Goal: Task Accomplishment & Management: Use online tool/utility

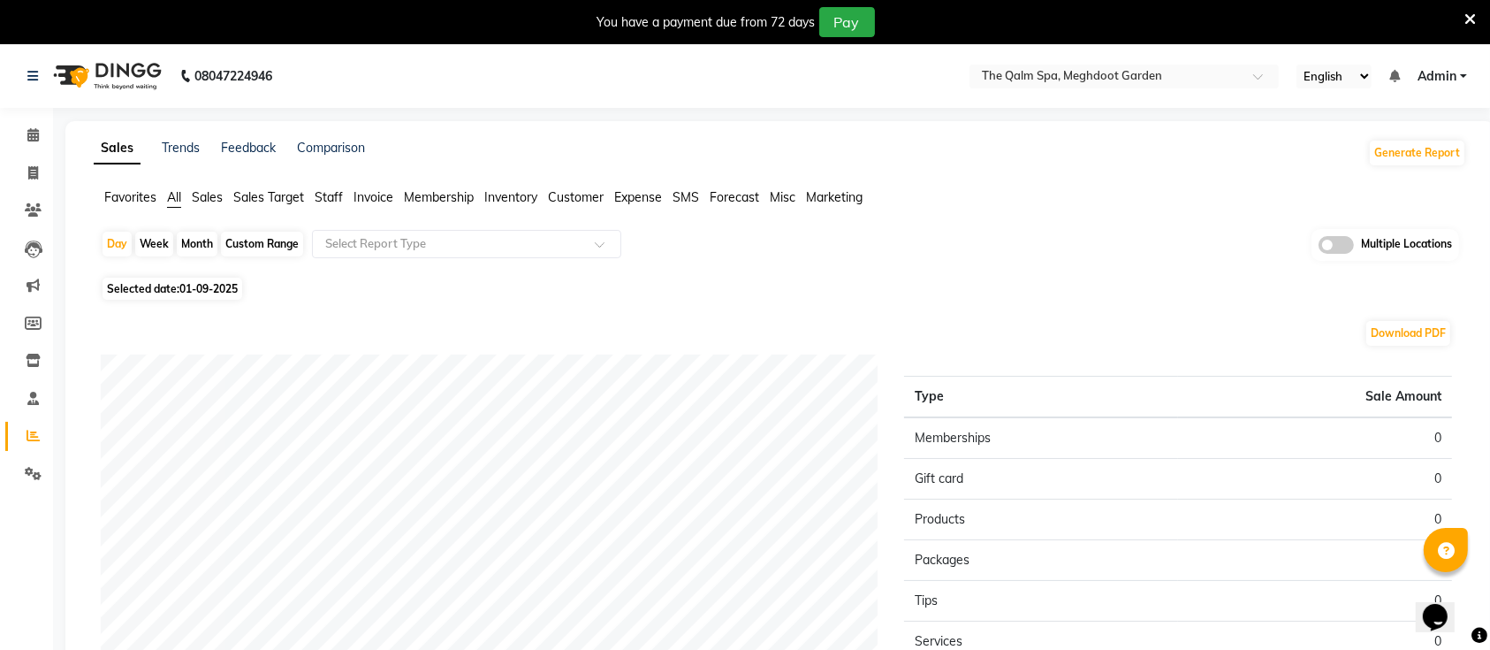
click at [1469, 21] on icon at bounding box center [1470, 19] width 11 height 16
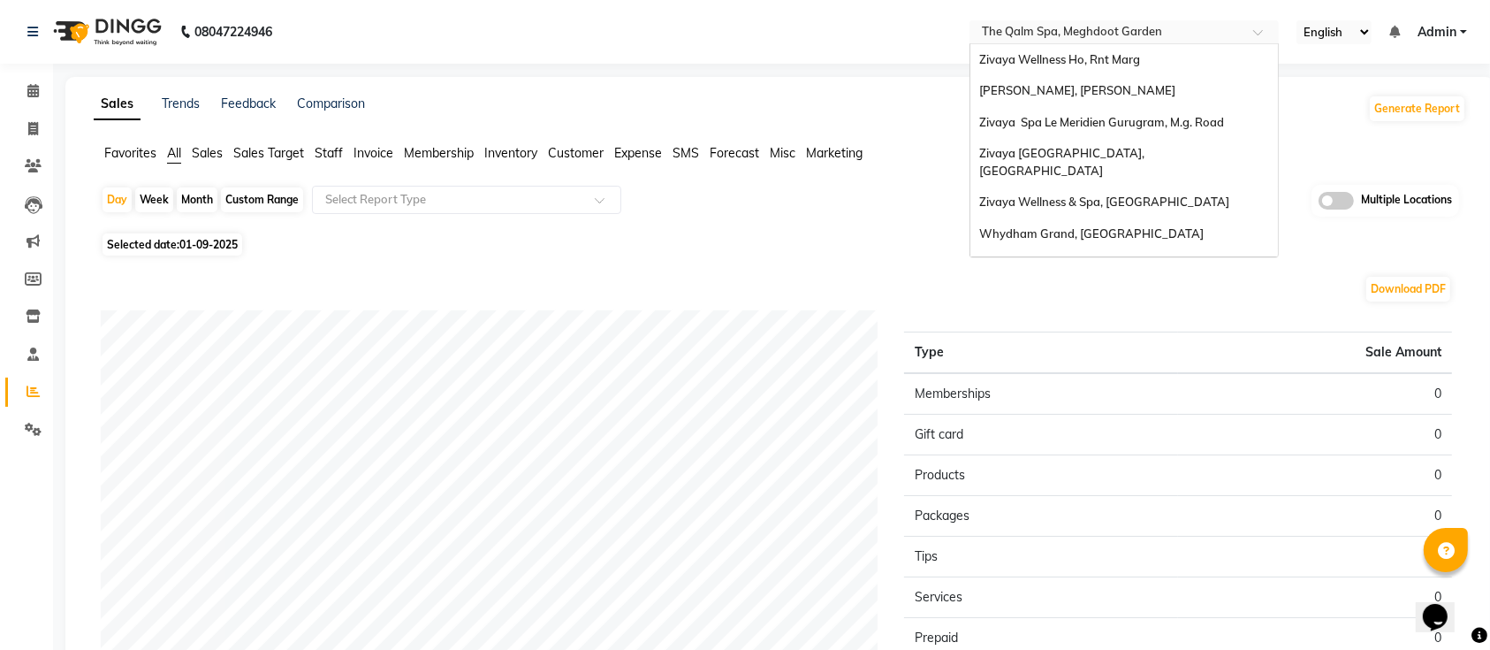
click at [1107, 37] on input "text" at bounding box center [1106, 34] width 256 height 18
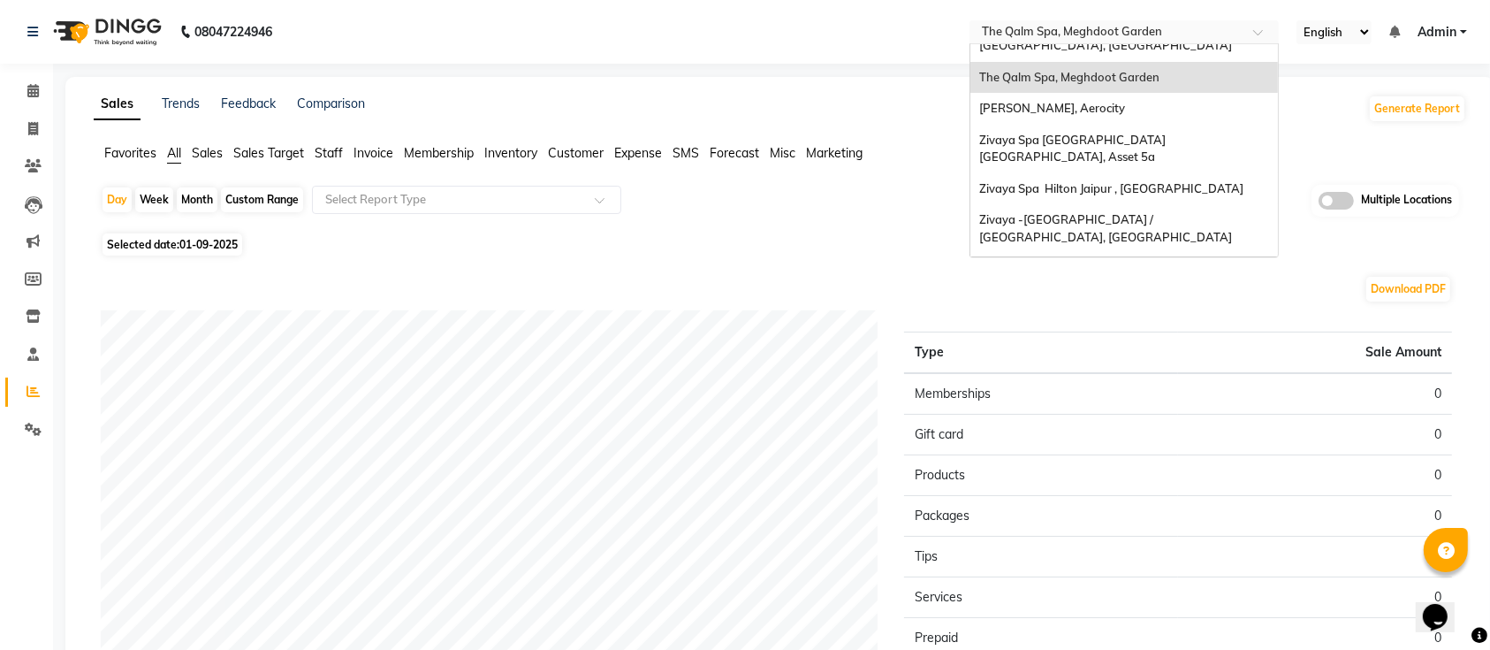
click at [200, 196] on div "Month" at bounding box center [197, 199] width 41 height 25
select select "9"
select select "2025"
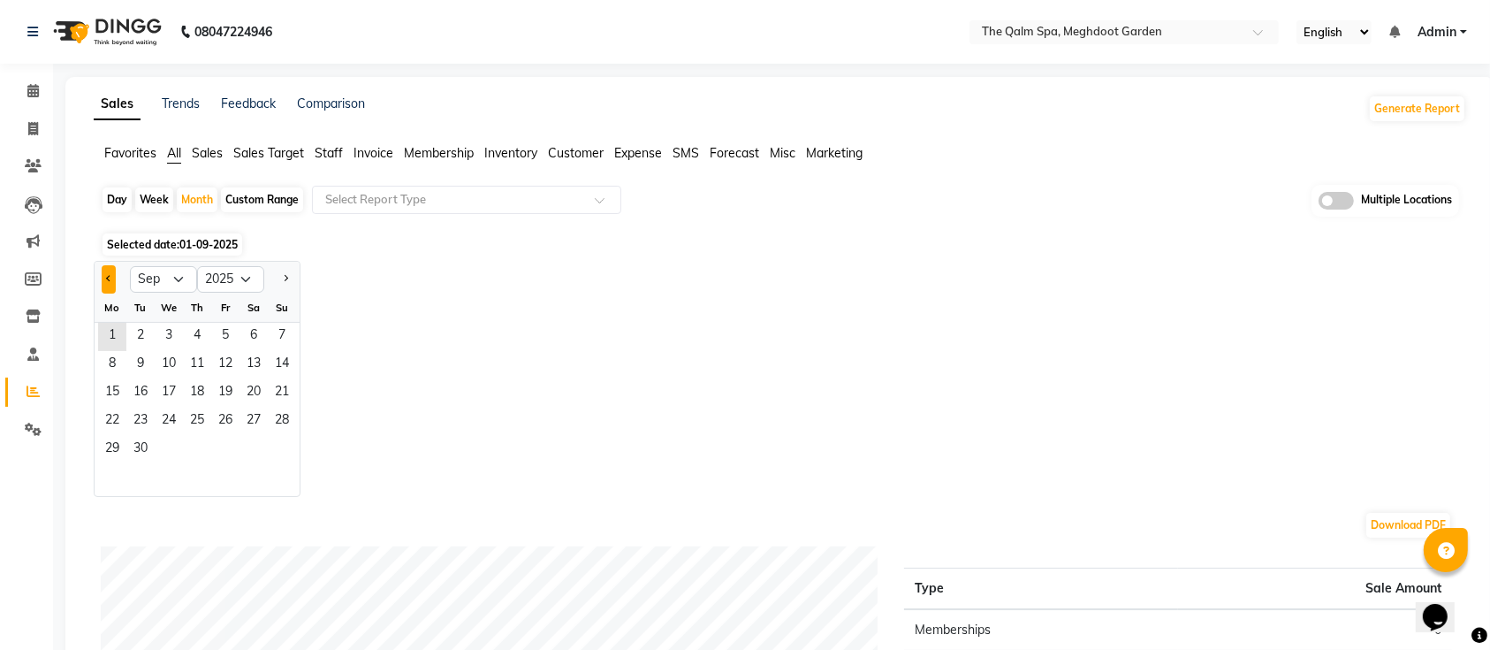
click at [102, 273] on button "Previous month" at bounding box center [109, 279] width 14 height 28
select select "8"
click at [222, 339] on span "1" at bounding box center [225, 337] width 28 height 28
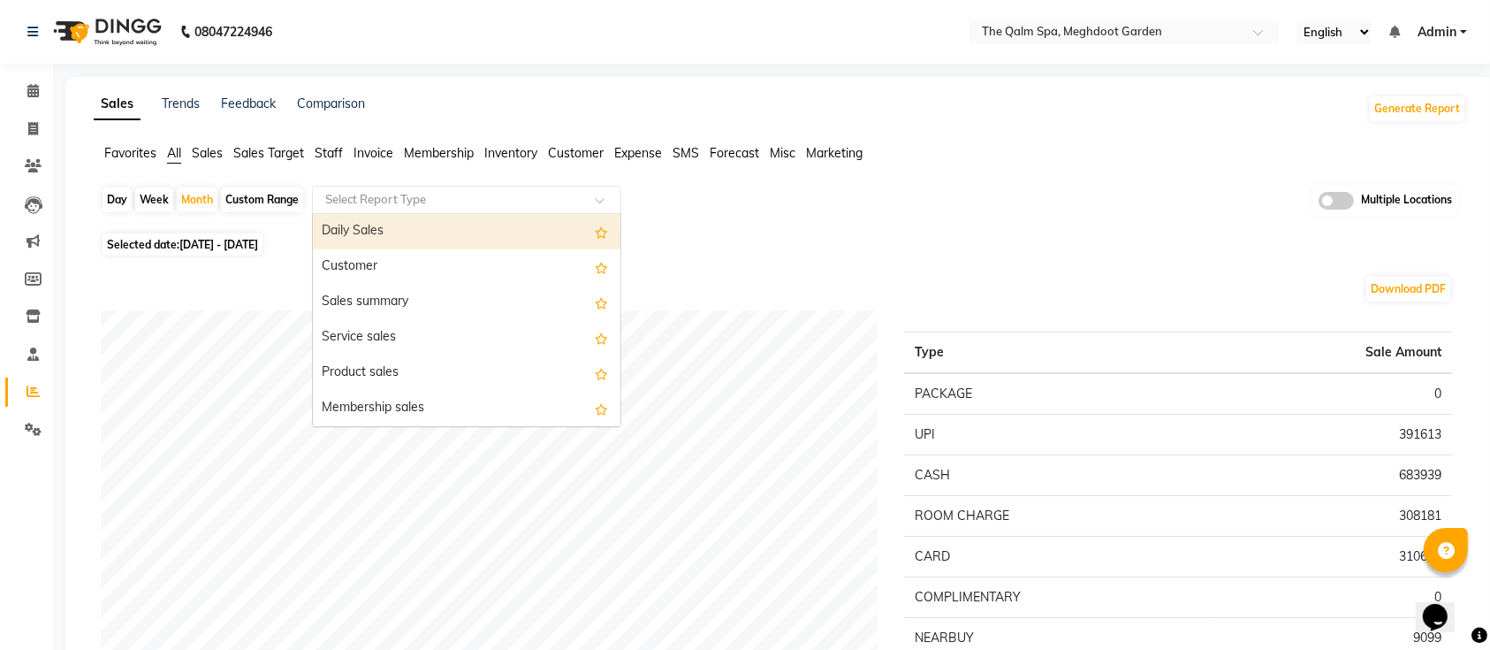
click at [557, 205] on input "text" at bounding box center [449, 200] width 255 height 18
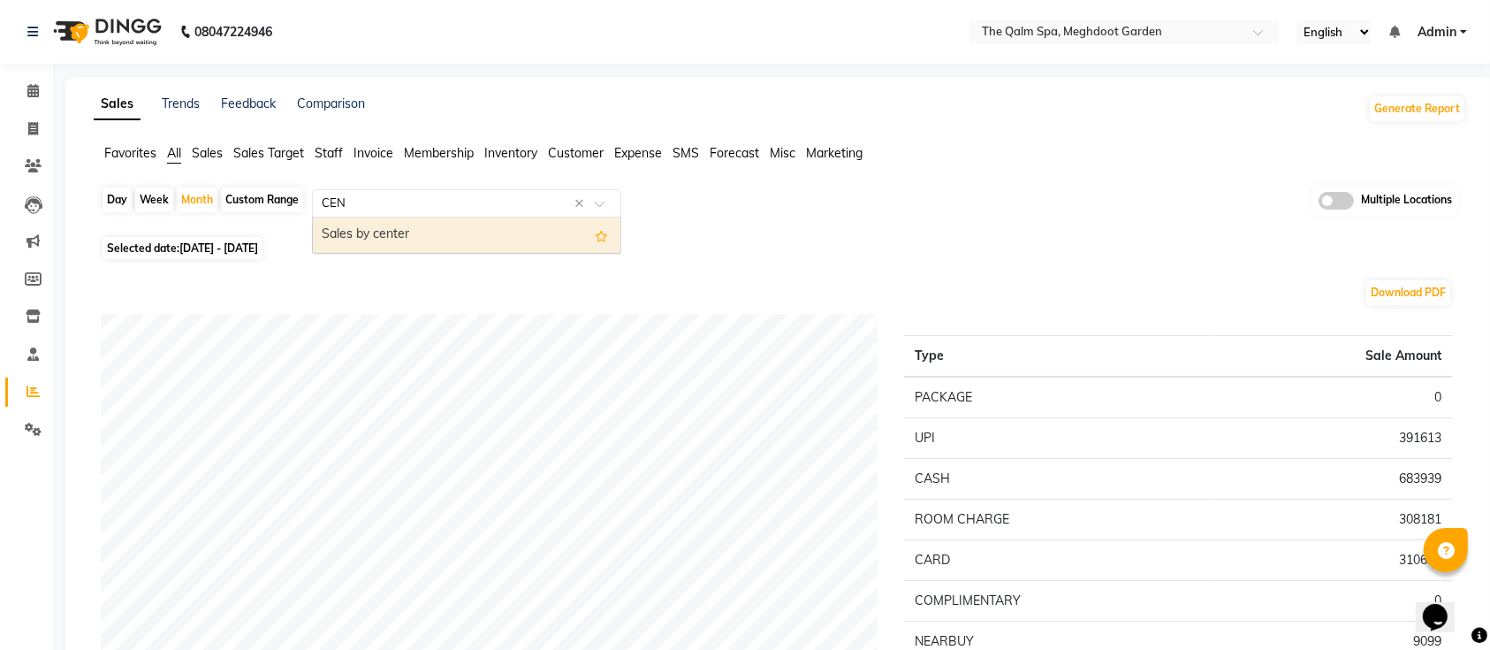
type input "CENT"
click at [354, 229] on div "Sales by center" at bounding box center [467, 234] width 308 height 35
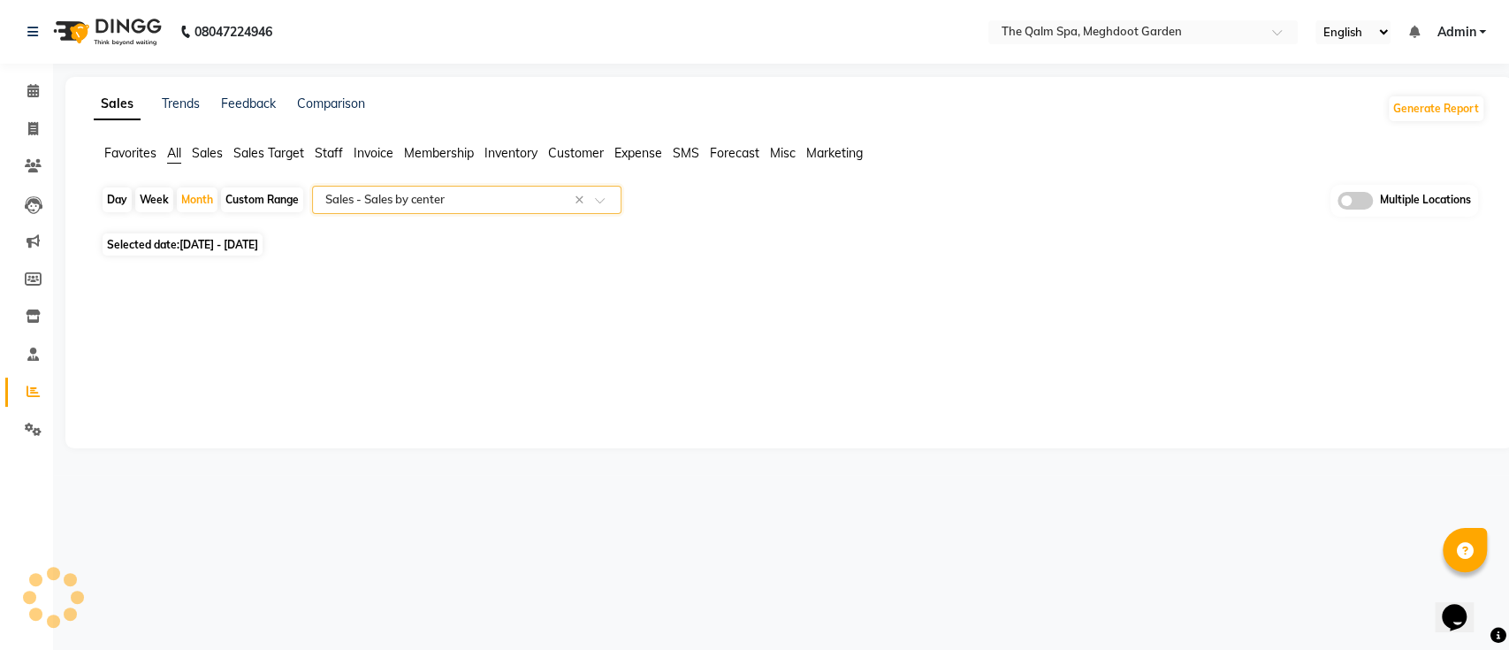
select select "full_report"
select select "csv"
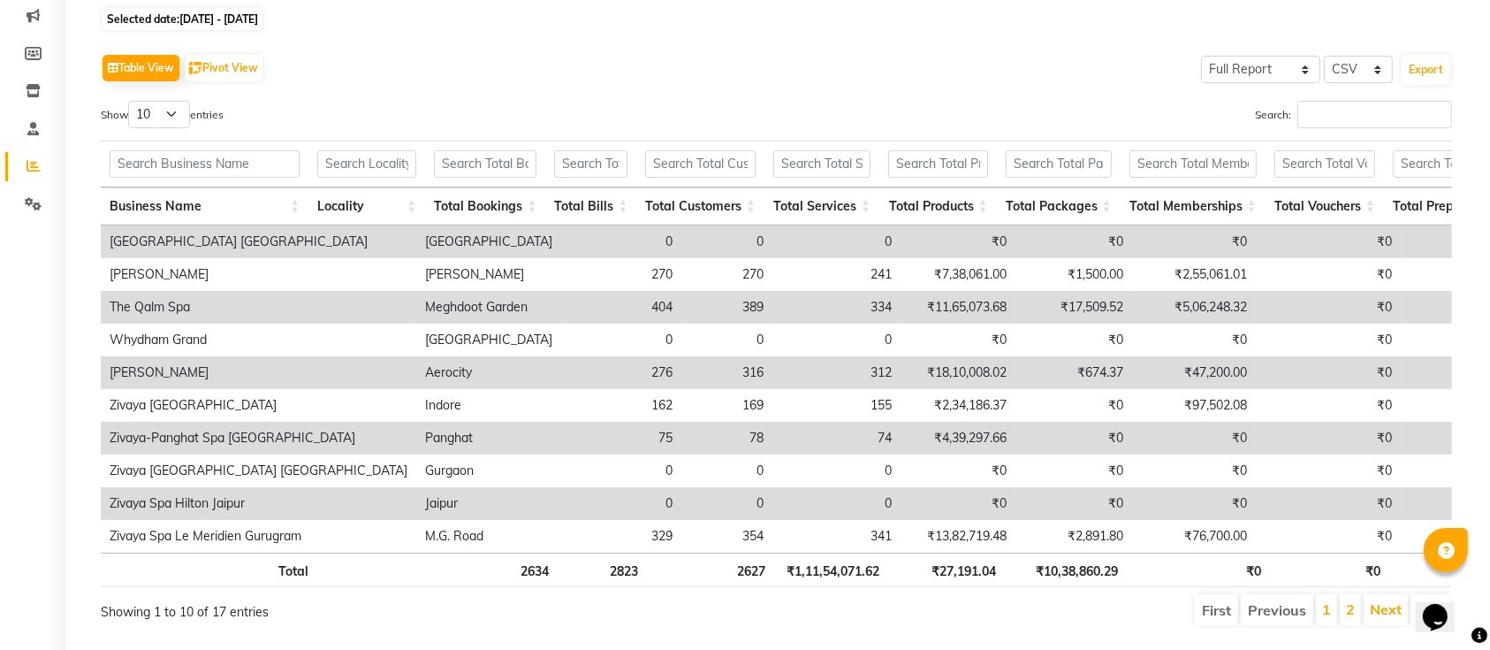
scroll to position [226, 0]
drag, startPoint x: 164, startPoint y: 117, endPoint x: 160, endPoint y: 164, distance: 47.9
click at [160, 164] on div "Show 10 25 50 100 entries Search: Business Name Locality Total Bookings Total B…" at bounding box center [776, 363] width 1351 height 527
select select "25"
click at [131, 100] on select "10 25 50 100" at bounding box center [159, 113] width 62 height 27
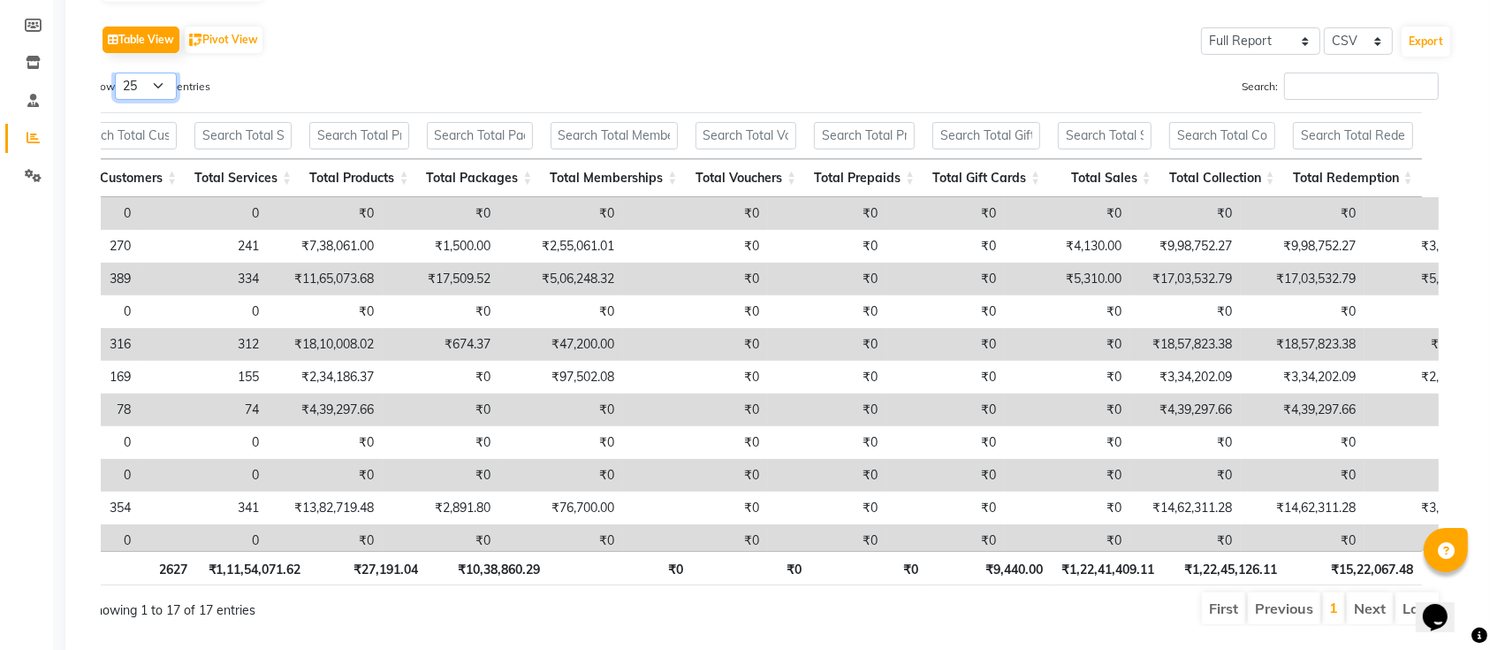
scroll to position [0, 0]
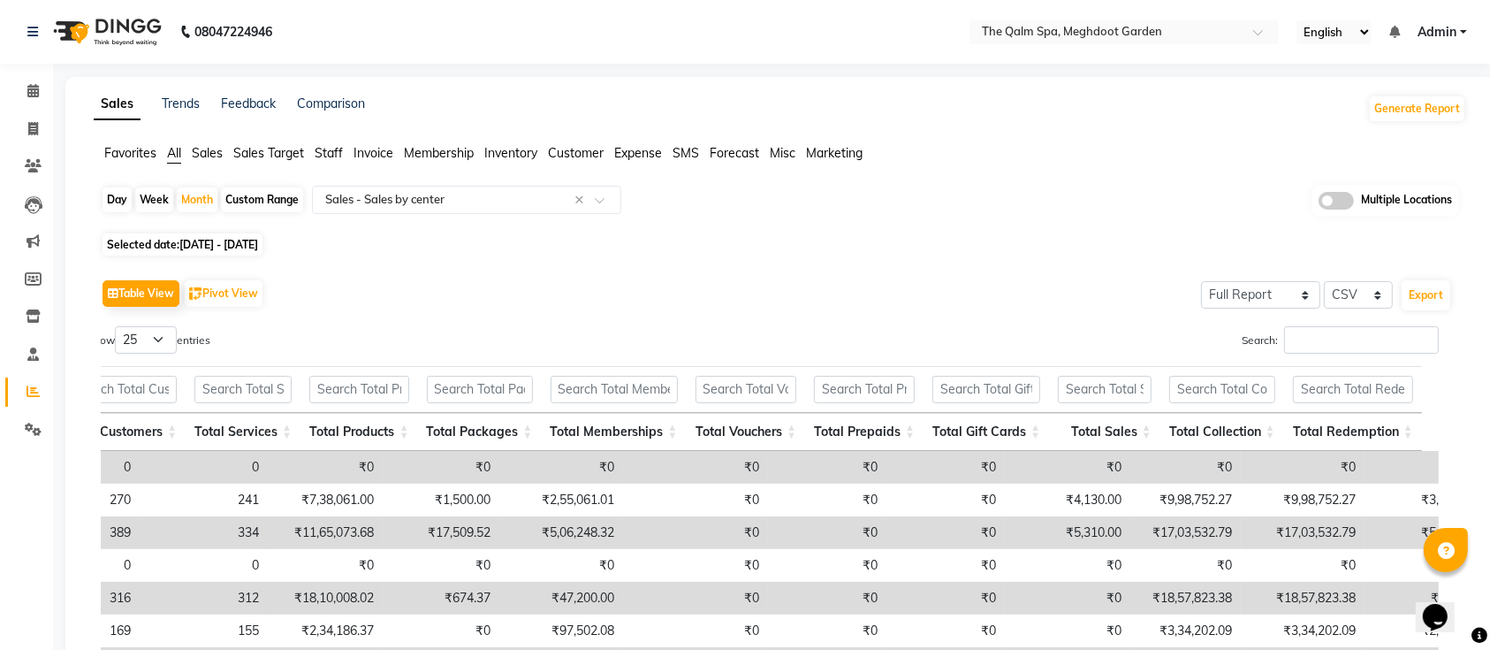
click at [114, 204] on div "Day" at bounding box center [117, 199] width 29 height 25
select select "8"
select select "2025"
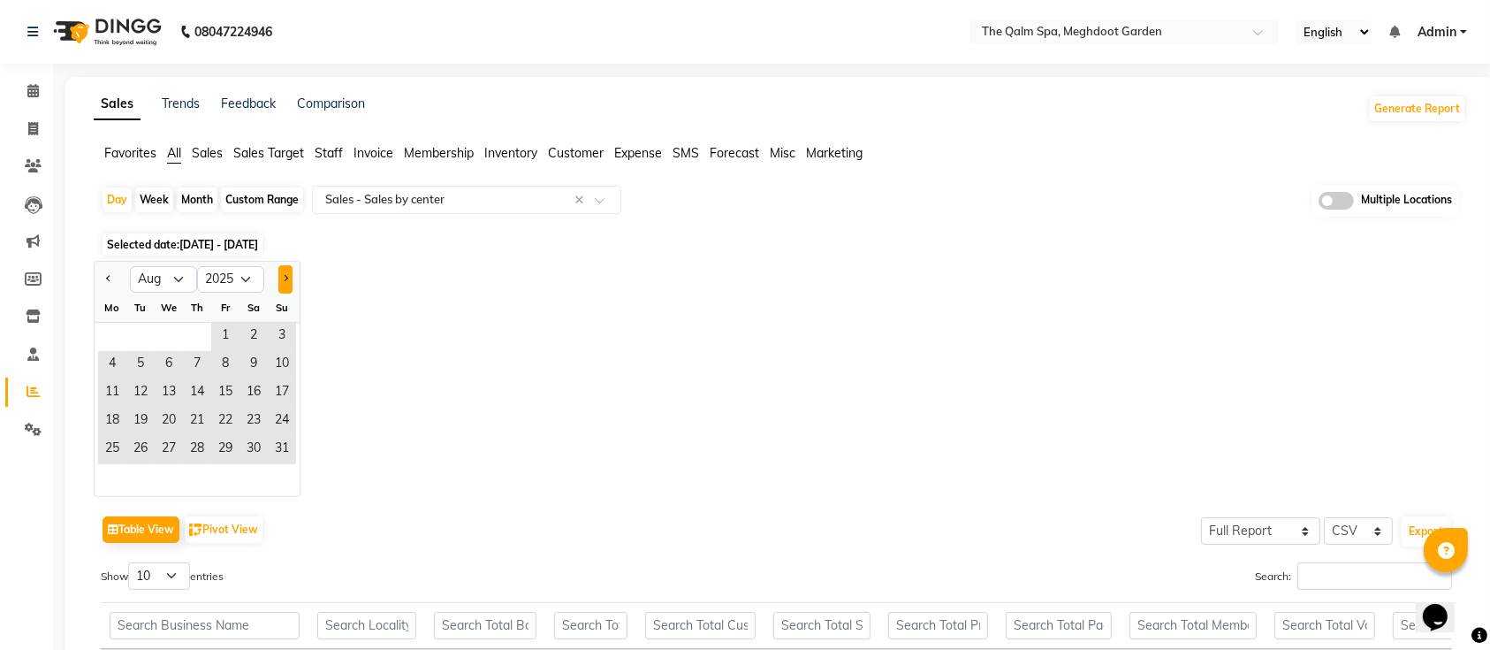
click at [285, 286] on button "Next month" at bounding box center [285, 279] width 14 height 28
select select "9"
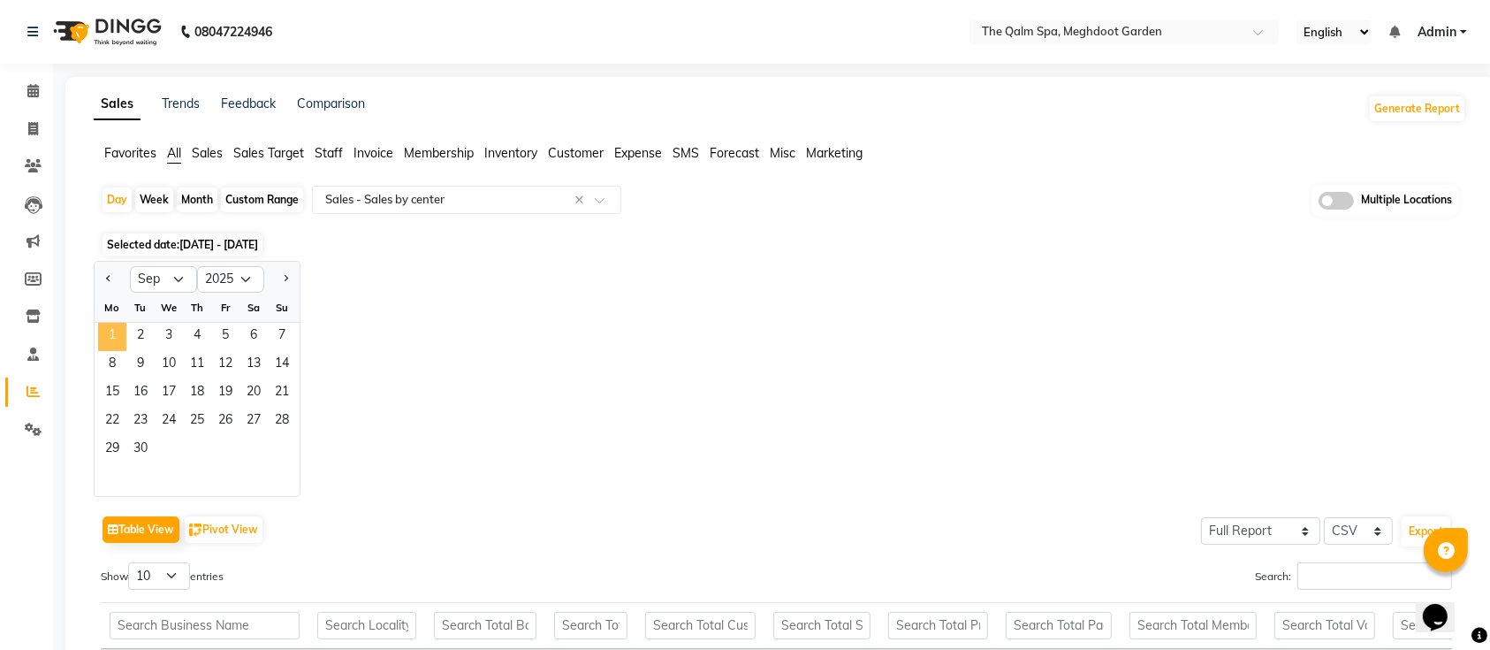
click at [117, 332] on span "1" at bounding box center [112, 337] width 28 height 28
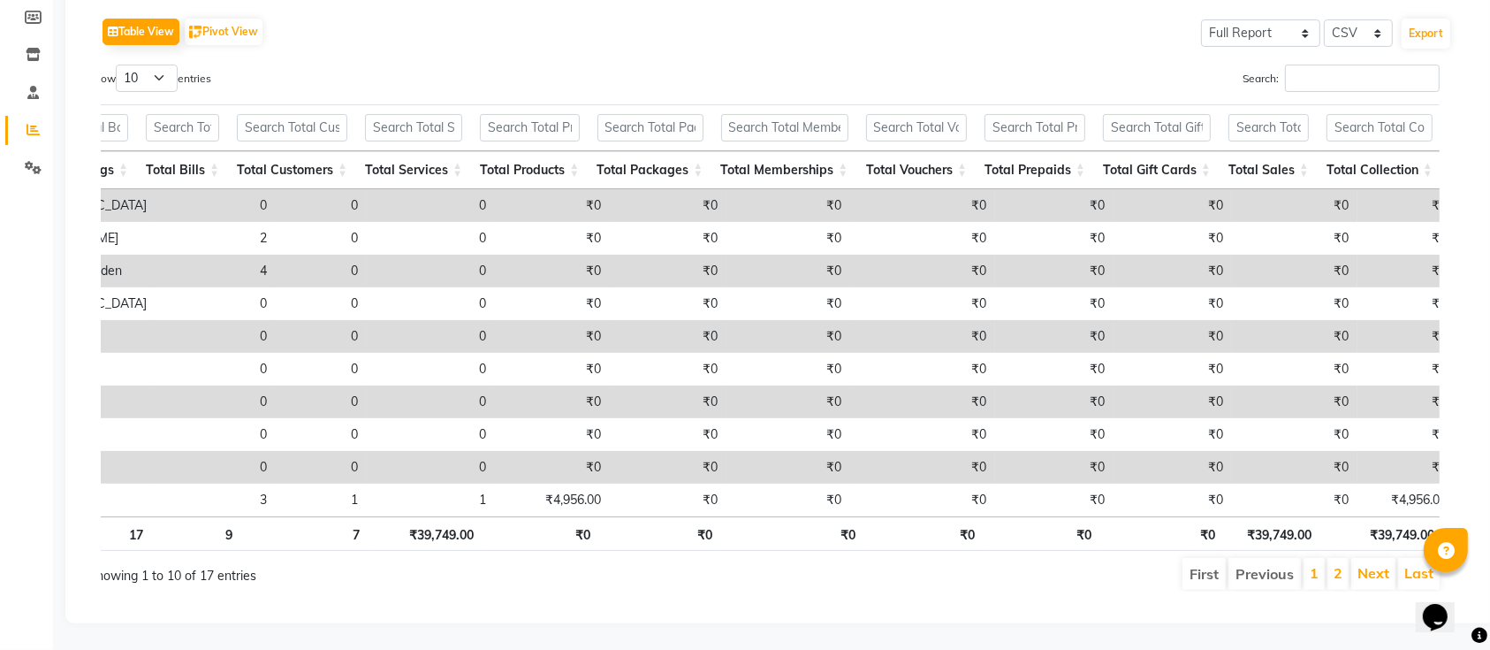
scroll to position [0, 398]
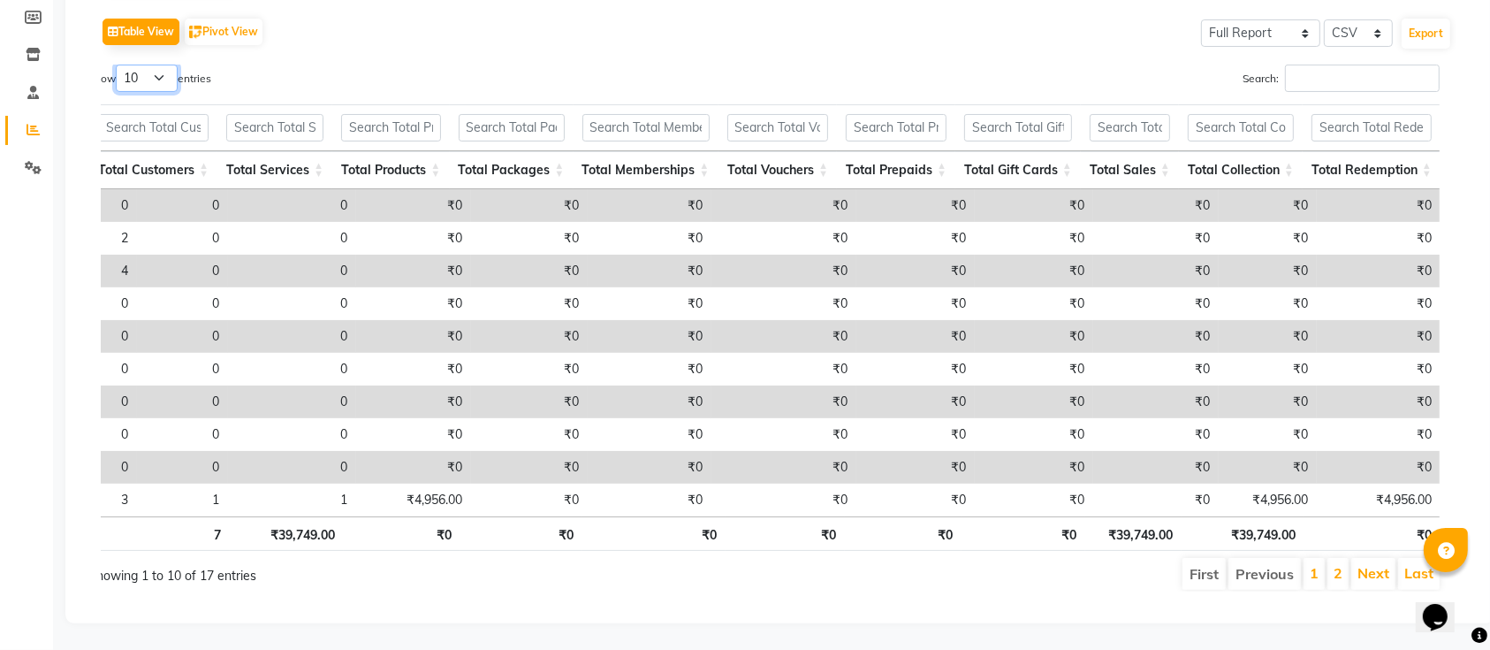
drag, startPoint x: 151, startPoint y: 42, endPoint x: 149, endPoint y: 93, distance: 51.3
click at [149, 93] on div "Show 10 25 50 100 entries Search: Business Name Locality Total Bookings Total B…" at bounding box center [776, 328] width 1351 height 527
select select "25"
click at [118, 65] on select "10 25 50 100" at bounding box center [147, 78] width 62 height 27
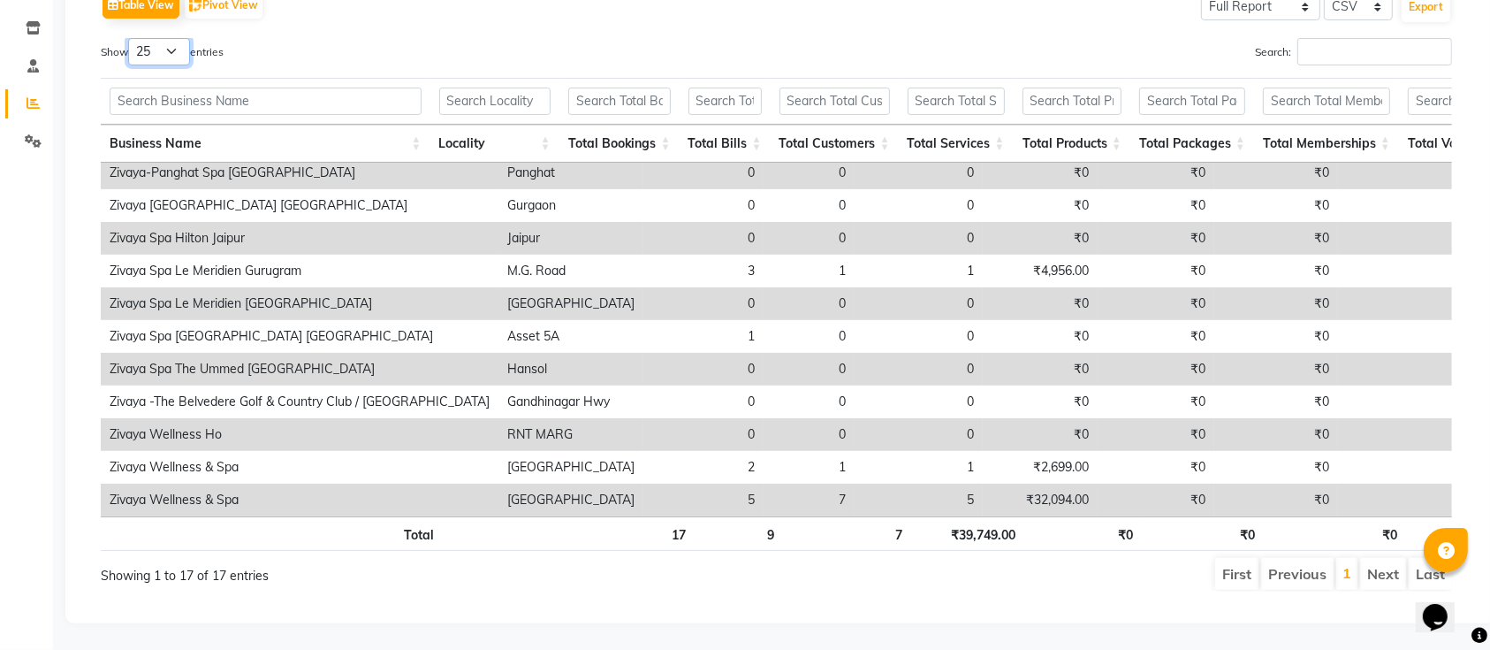
scroll to position [0, 13]
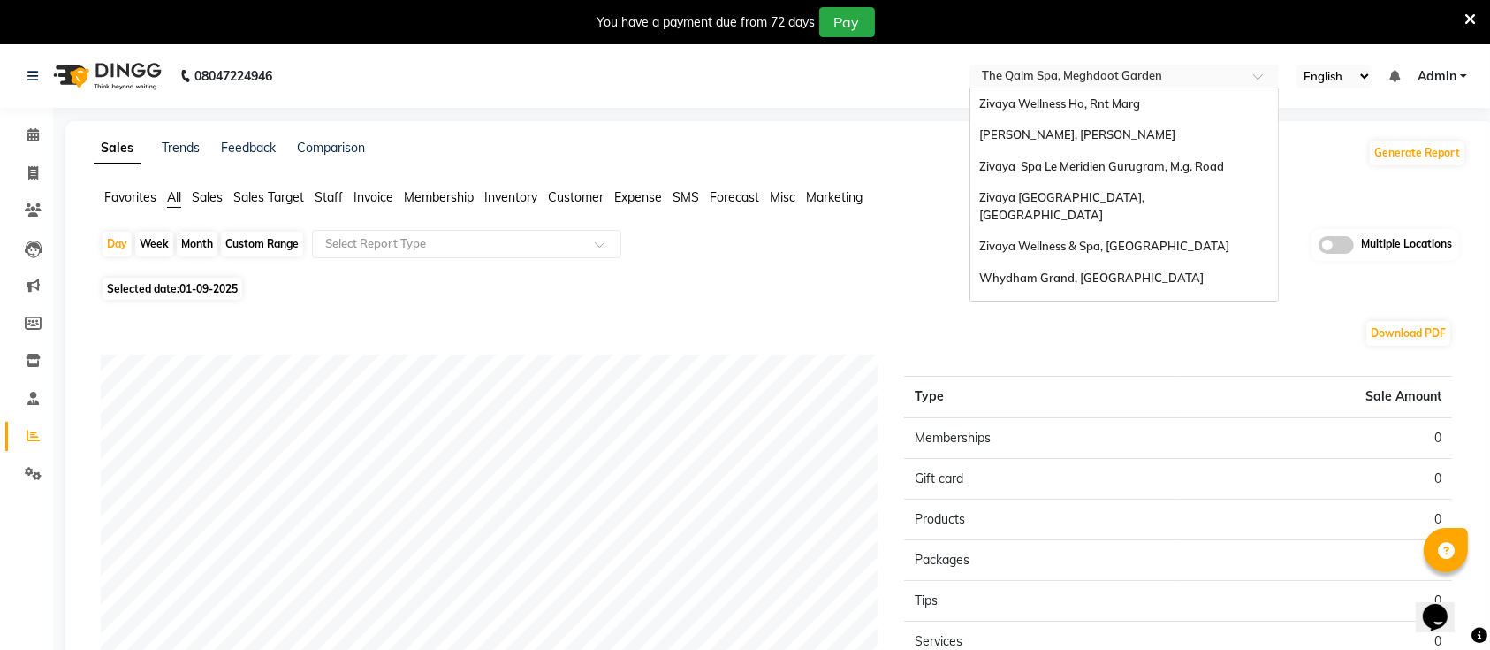
click at [1103, 80] on input "text" at bounding box center [1106, 78] width 256 height 18
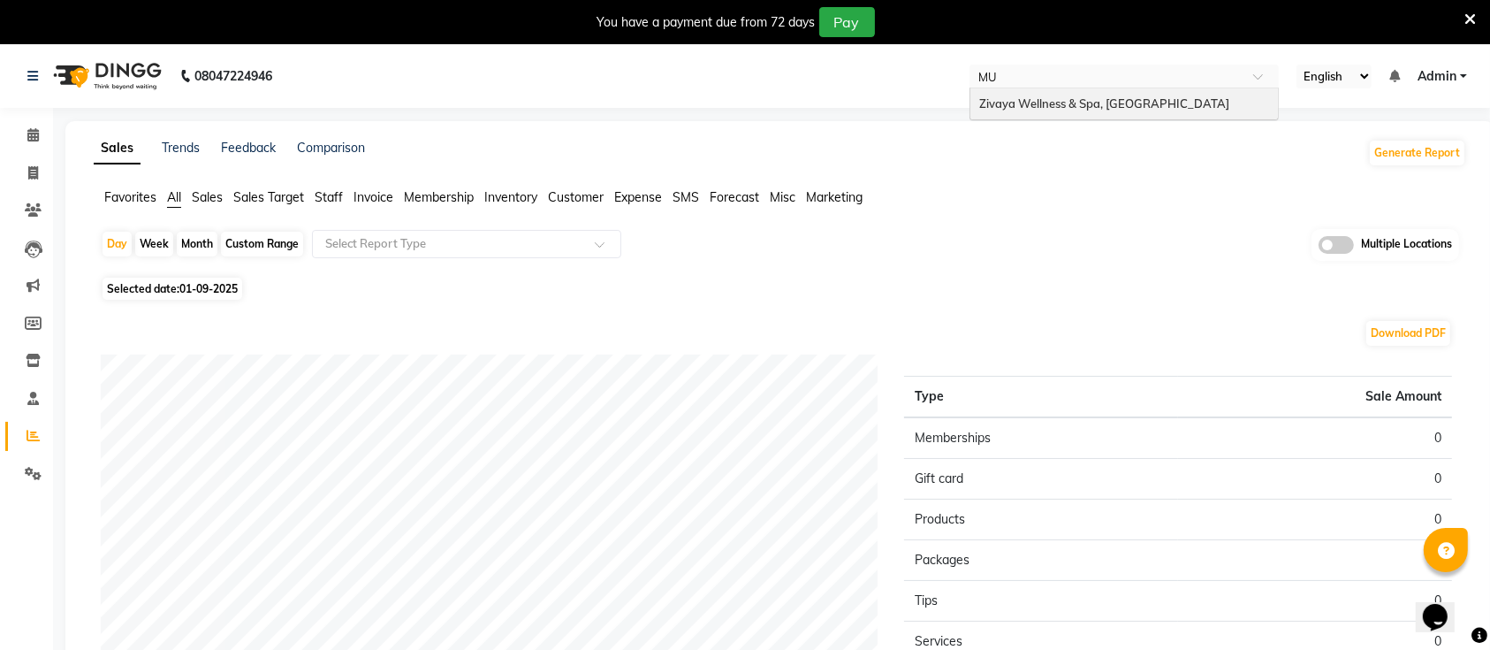
type input "MUM"
click at [1106, 110] on span "Zivaya Wellness & Spa, [GEOGRAPHIC_DATA]" at bounding box center [1104, 103] width 250 height 14
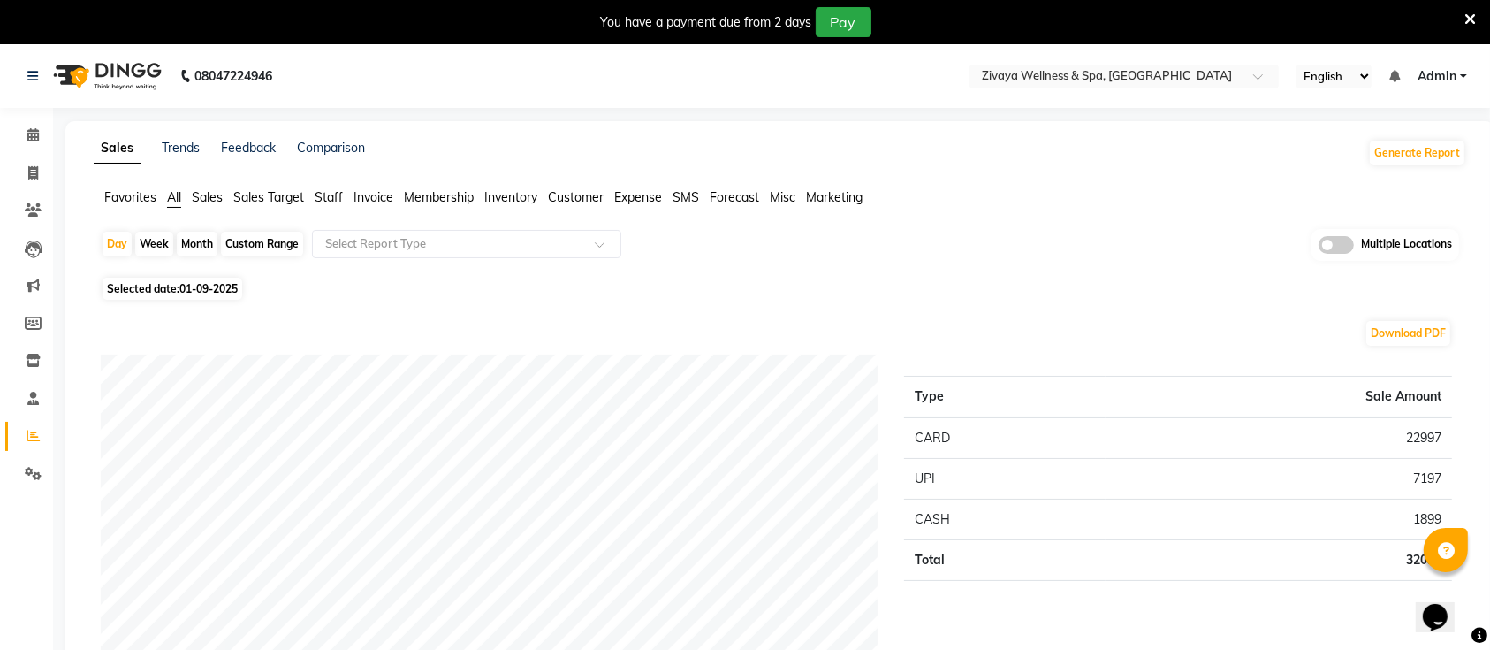
click at [1472, 20] on icon at bounding box center [1470, 19] width 11 height 16
